Goal: Check status

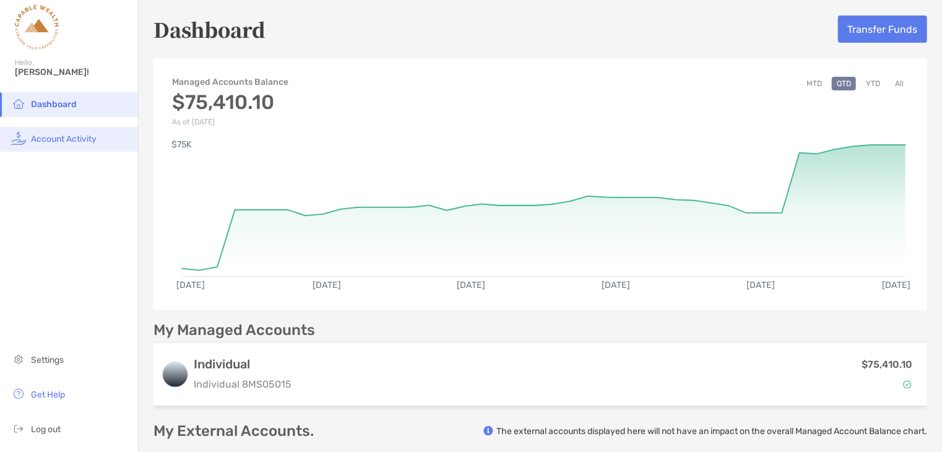
click at [74, 140] on span "Account Activity" at bounding box center [64, 139] width 66 height 11
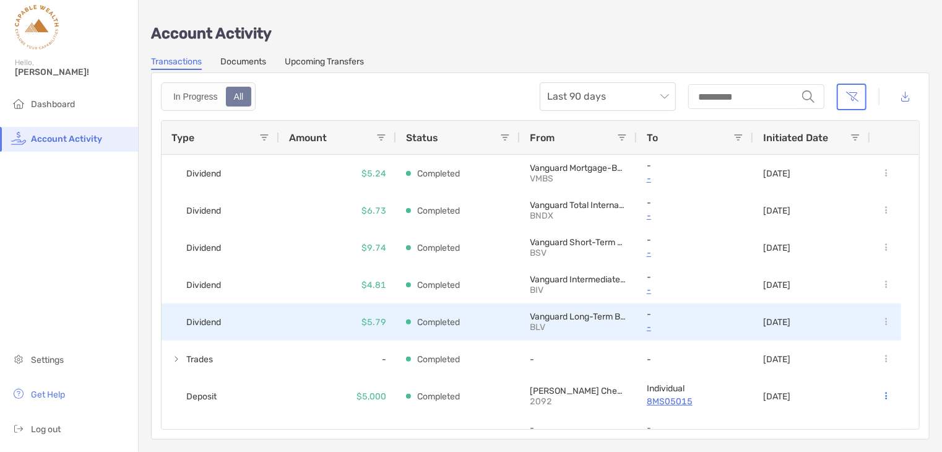
scroll to position [124, 0]
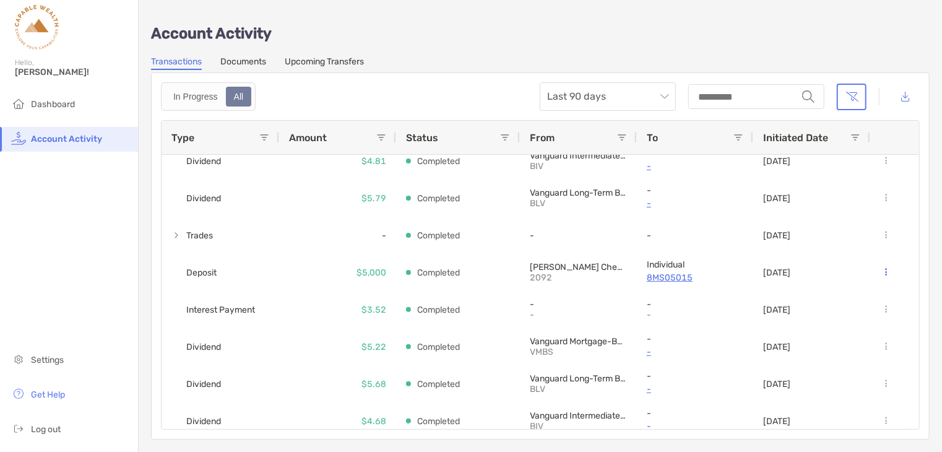
click at [262, 134] on span at bounding box center [264, 137] width 10 height 10
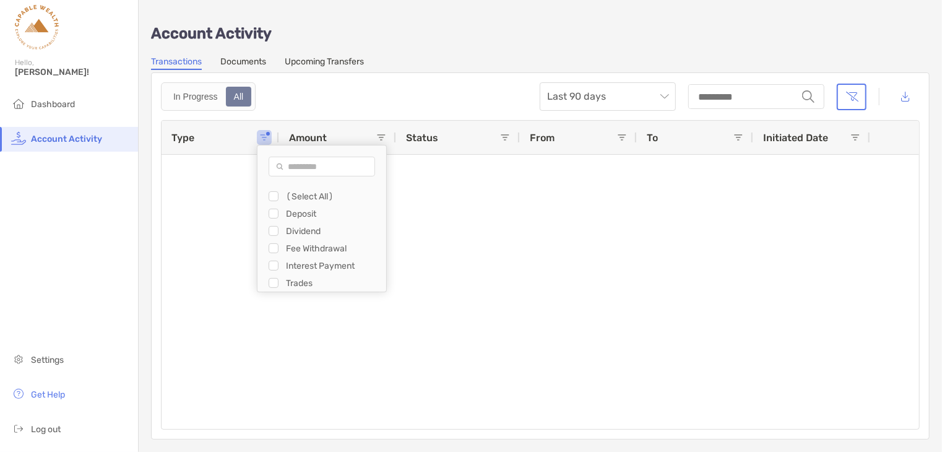
scroll to position [0, 0]
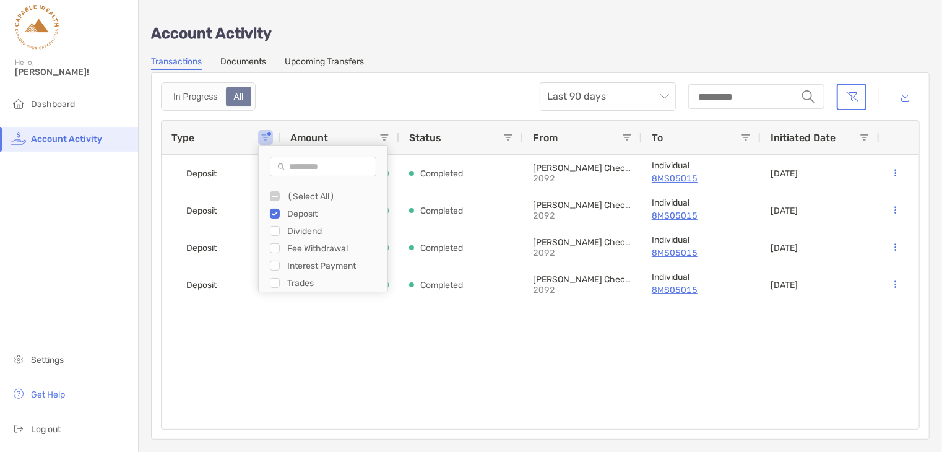
click at [393, 94] on div "In Progress All Last 90 days string" at bounding box center [540, 96] width 759 height 28
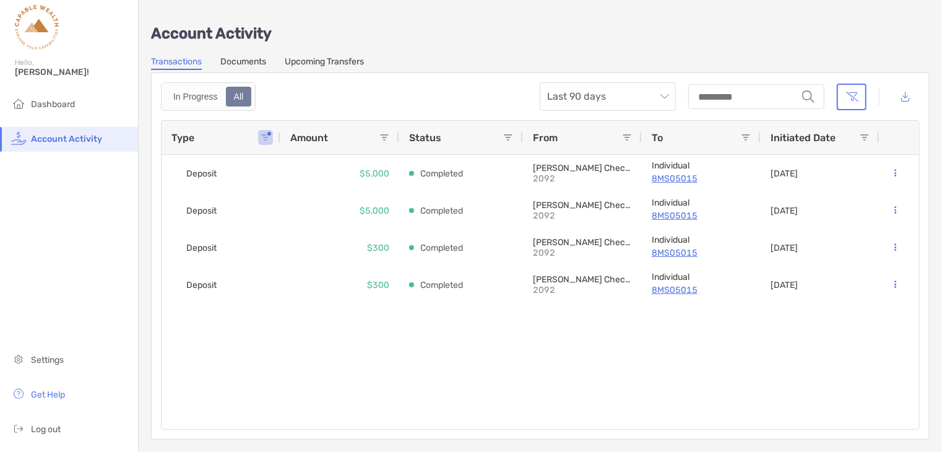
click at [381, 375] on div "Deposit $5,000 Completed [PERSON_NAME] Checking 2092 Individual 8MS05015 [DATE]…" at bounding box center [539, 292] width 757 height 274
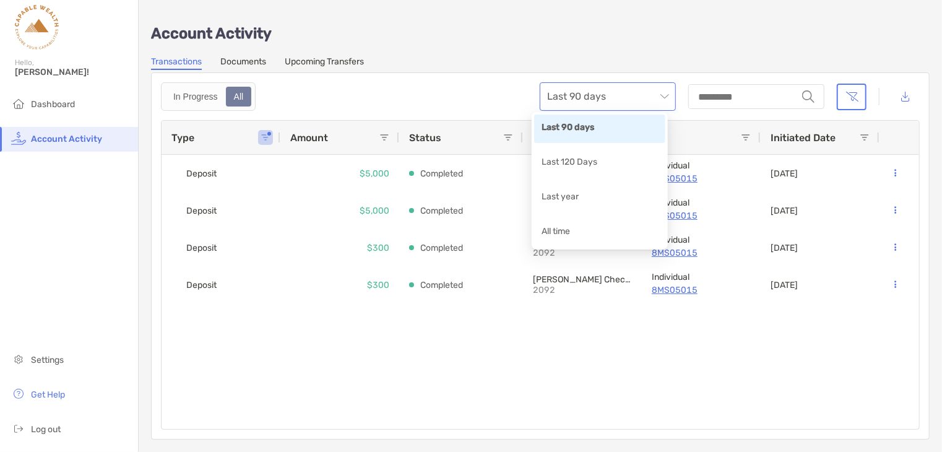
click at [652, 93] on span "Last 90 days" at bounding box center [607, 96] width 121 height 27
click at [582, 227] on div "All time" at bounding box center [599, 232] width 116 height 15
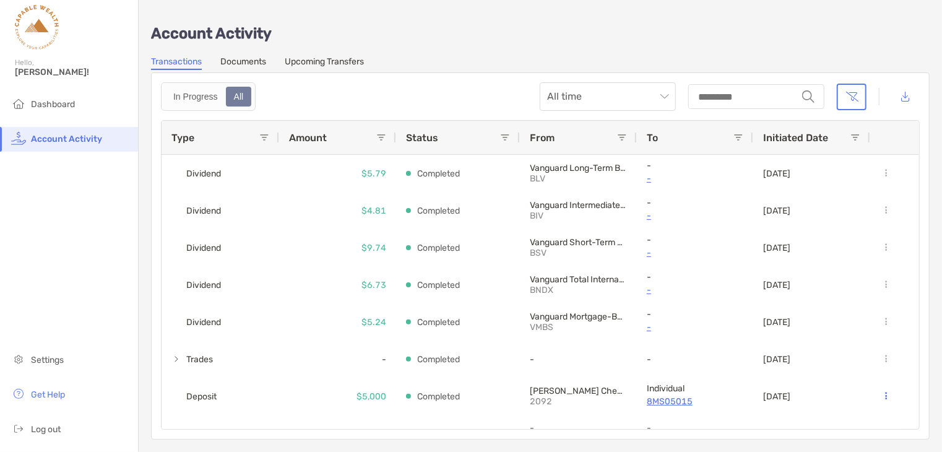
click at [265, 137] on span at bounding box center [264, 137] width 10 height 10
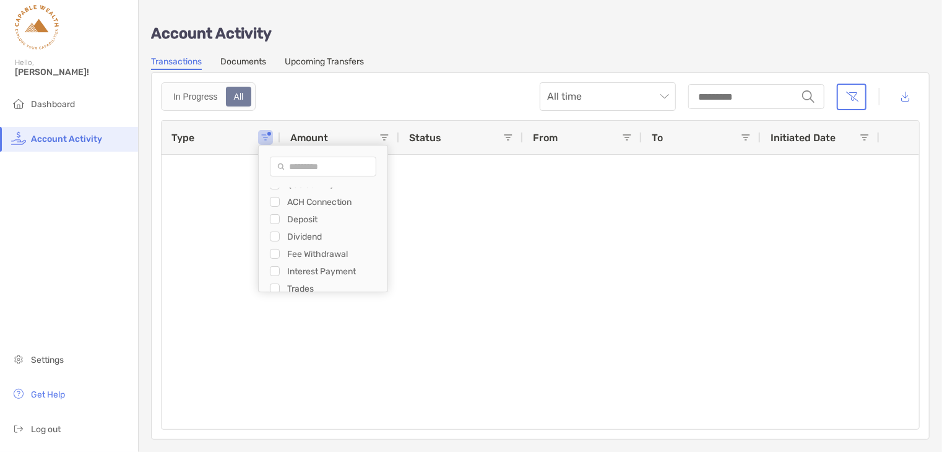
scroll to position [17, 0]
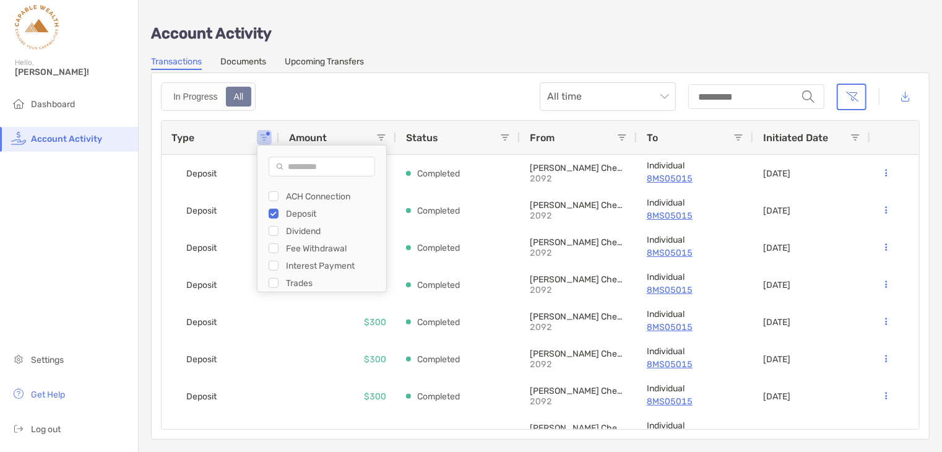
click at [383, 100] on div "In Progress All All time string" at bounding box center [540, 96] width 759 height 28
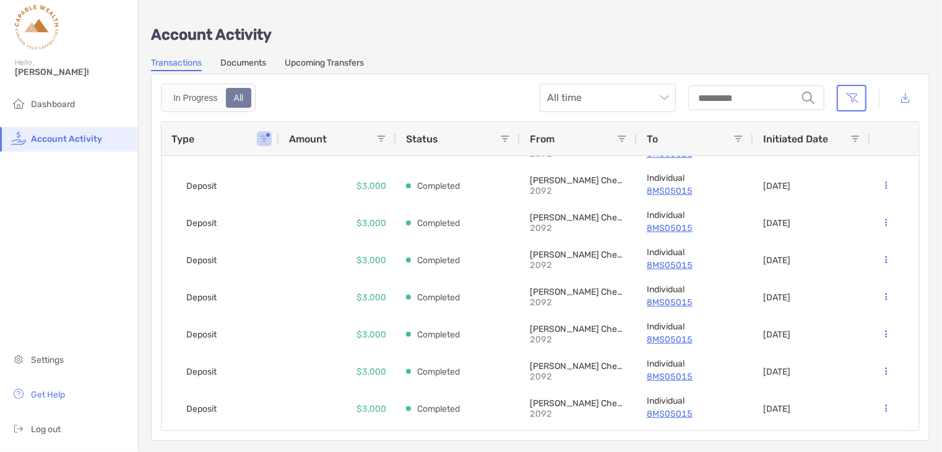
scroll to position [0, 0]
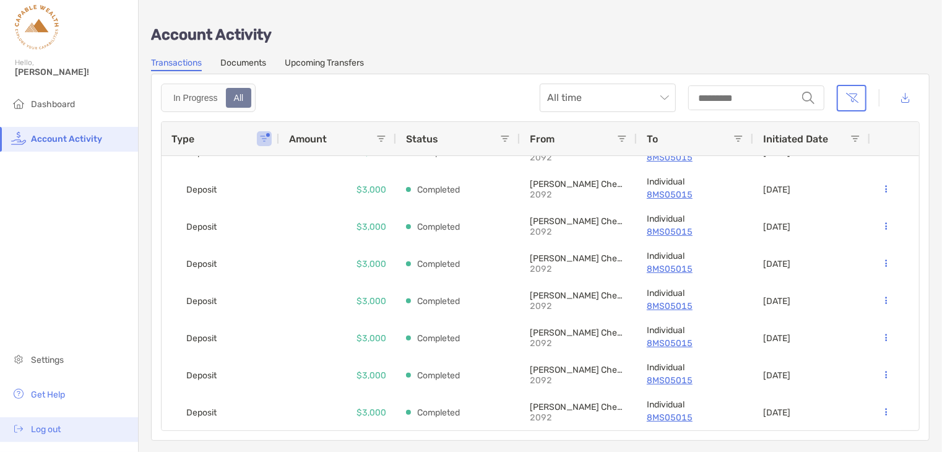
click at [42, 436] on li "Log out" at bounding box center [69, 429] width 138 height 25
